Goal: Information Seeking & Learning: Learn about a topic

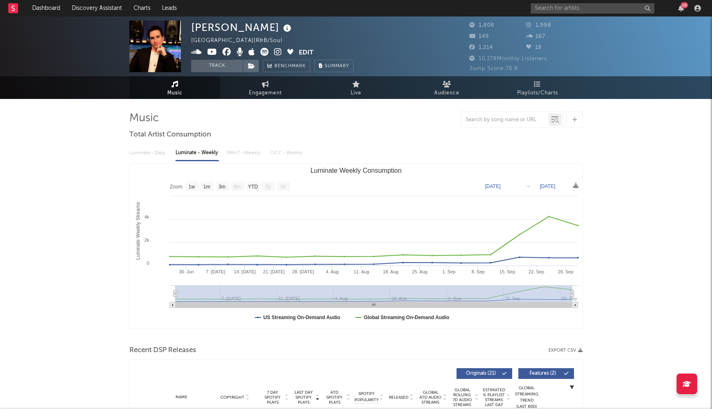
select select "1w"
click at [548, 7] on input "text" at bounding box center [593, 8] width 124 height 10
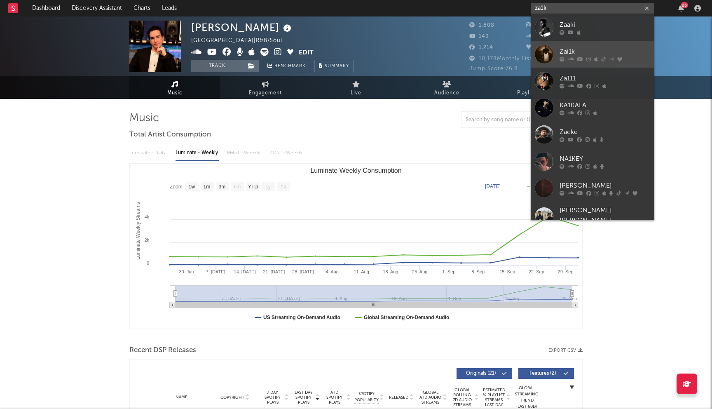
type input "za1k"
click at [570, 50] on div "Zai1k" at bounding box center [605, 52] width 91 height 10
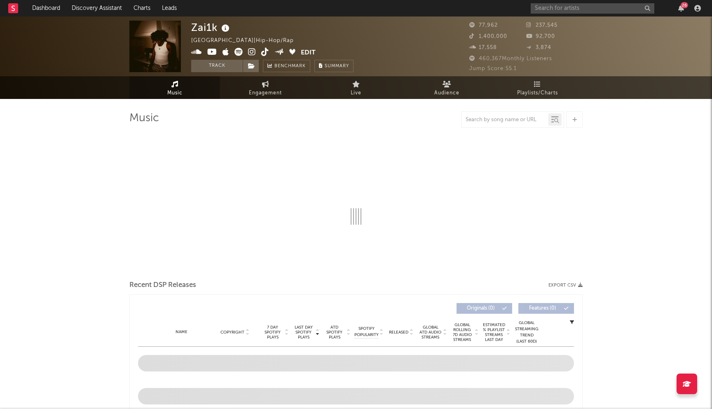
select select "6m"
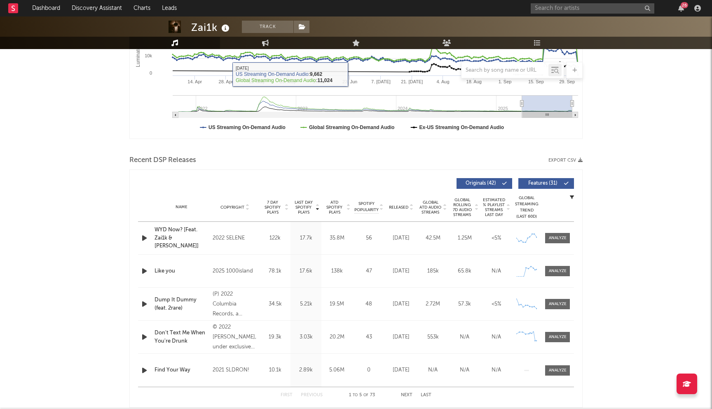
scroll to position [232, 0]
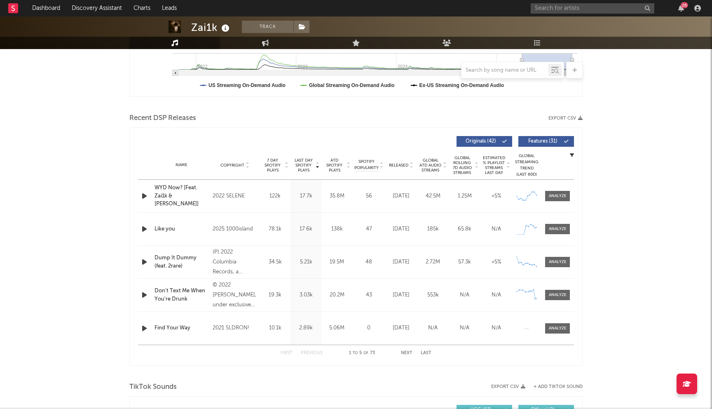
click at [409, 353] on button "Next" at bounding box center [407, 353] width 12 height 5
click at [591, 10] on input "text" at bounding box center [593, 8] width 124 height 10
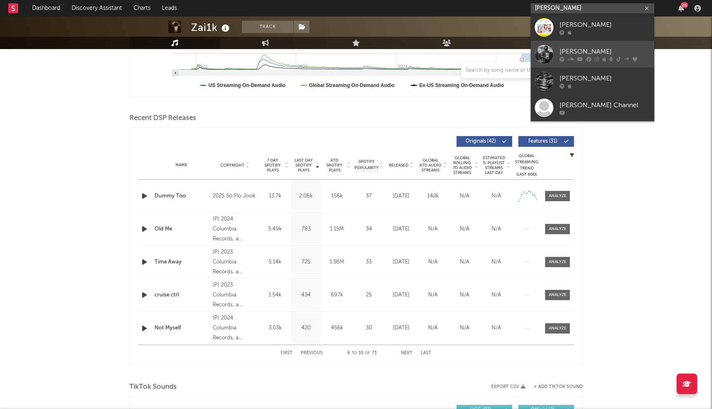
type input "[PERSON_NAME]"
click at [571, 47] on div "[PERSON_NAME]" at bounding box center [605, 52] width 91 height 10
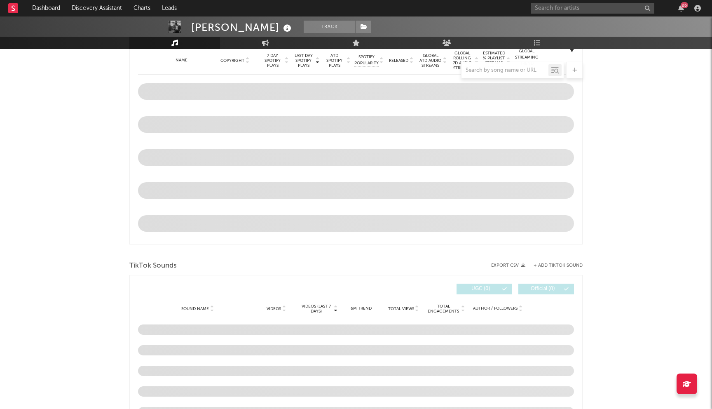
scroll to position [337, 0]
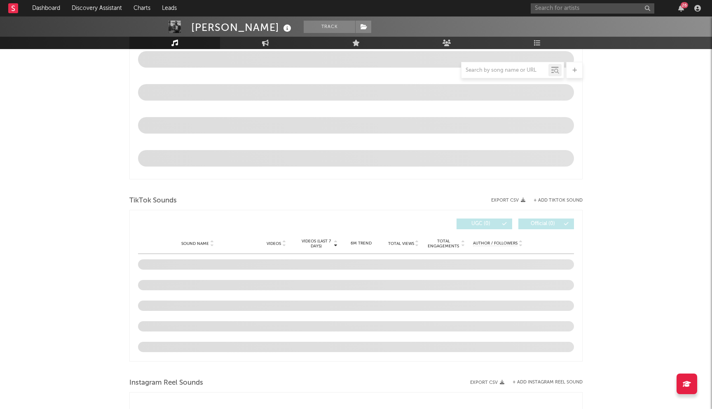
select select "6m"
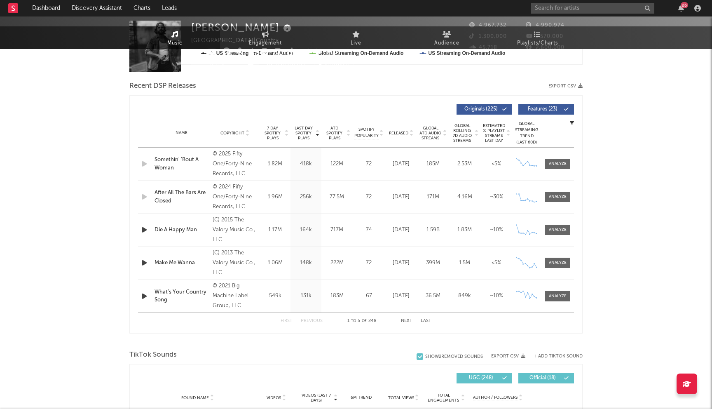
scroll to position [0, 0]
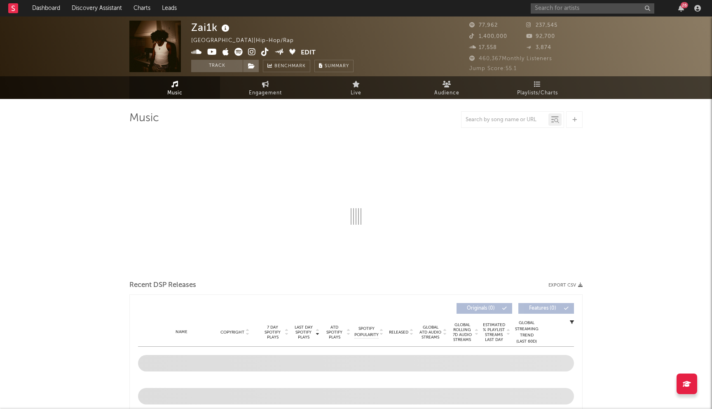
select select "6m"
